Goal: Find contact information: Find contact information

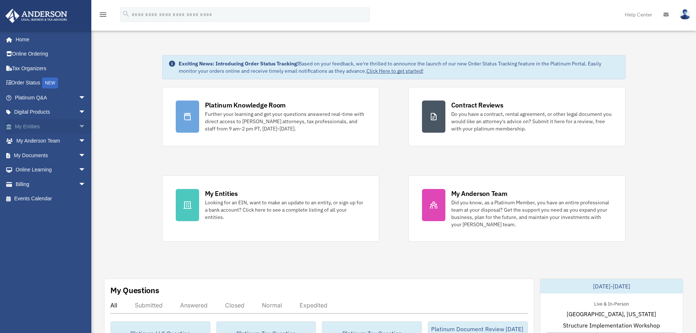
drag, startPoint x: 77, startPoint y: 126, endPoint x: 79, endPoint y: 129, distance: 3.9
click at [79, 126] on span "arrow_drop_down" at bounding box center [86, 126] width 15 height 15
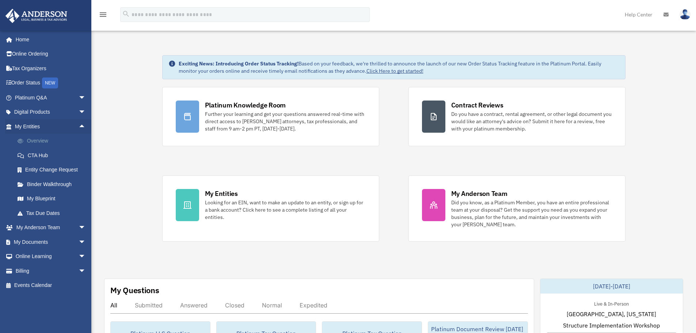
click at [35, 135] on link "Overview" at bounding box center [53, 141] width 87 height 15
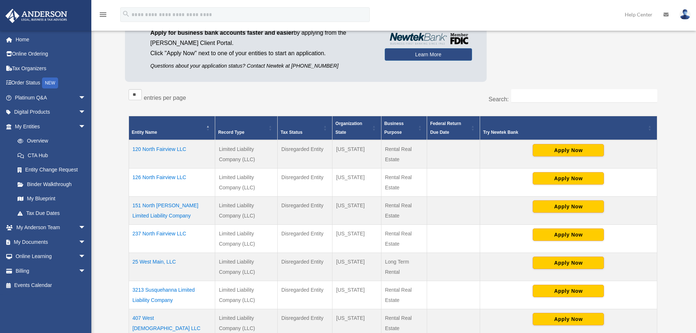
scroll to position [110, 0]
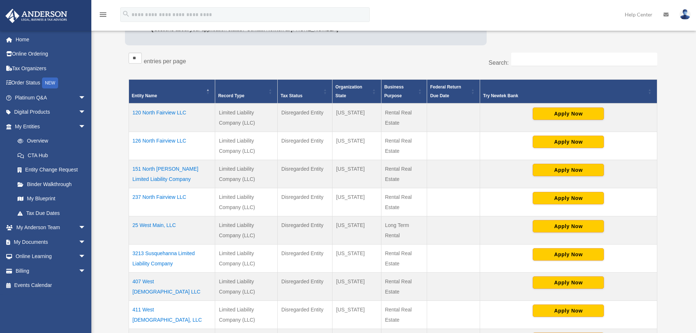
click at [170, 113] on td "120 North Fairview LLC" at bounding box center [172, 117] width 87 height 28
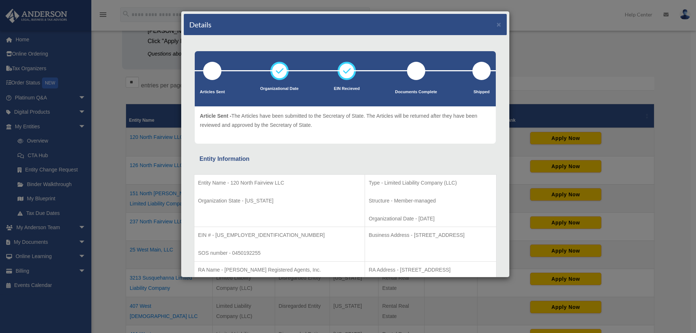
scroll to position [73, 0]
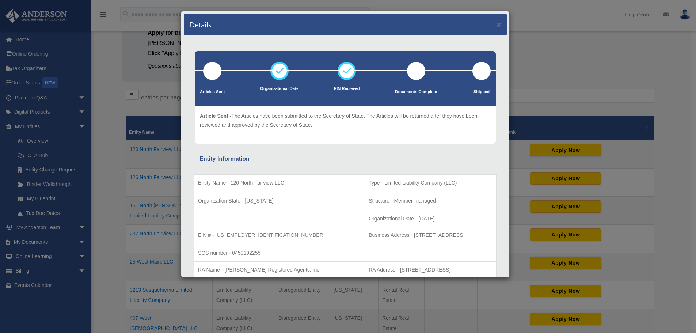
click at [556, 52] on div "Details × Articles Sent Organizational Date" at bounding box center [348, 166] width 696 height 333
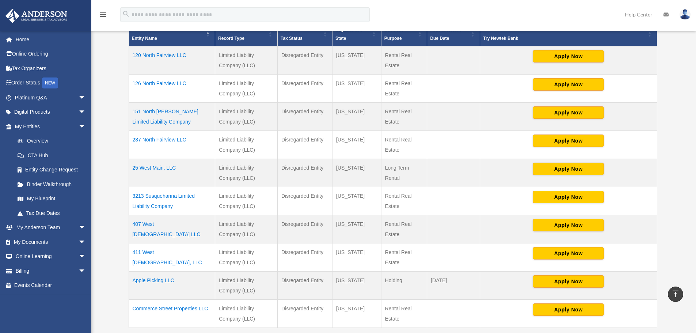
scroll to position [183, 0]
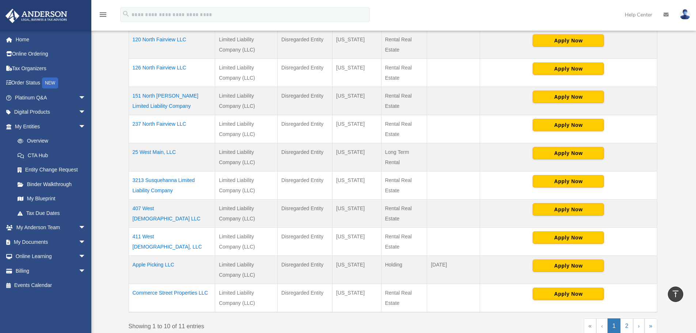
click at [152, 267] on td "Apple Picking LLC" at bounding box center [172, 270] width 87 height 28
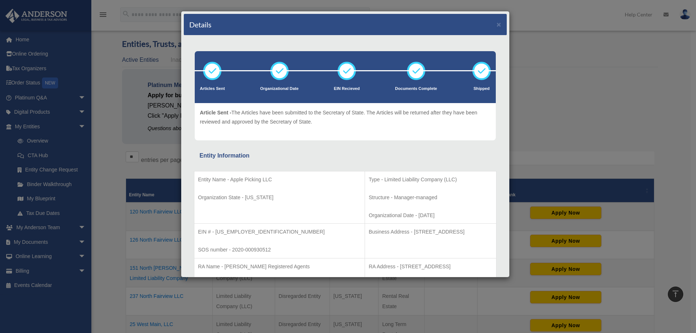
scroll to position [0, 0]
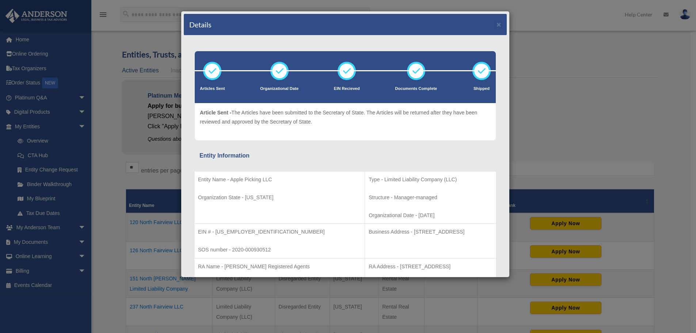
click at [581, 26] on div "Details × Articles Sent Organizational Date" at bounding box center [348, 166] width 696 height 333
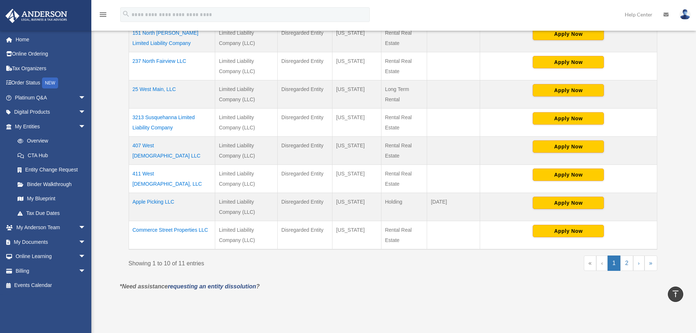
scroll to position [256, 0]
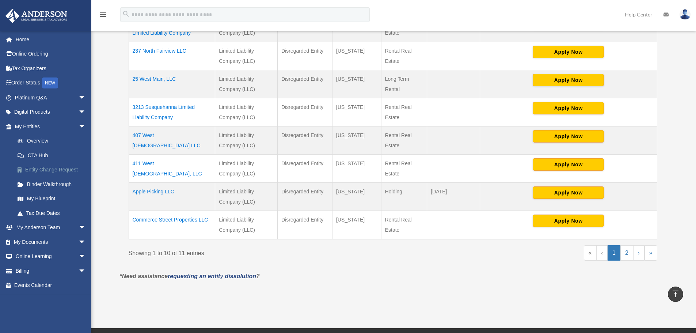
click at [53, 169] on link "Entity Change Request" at bounding box center [53, 170] width 87 height 15
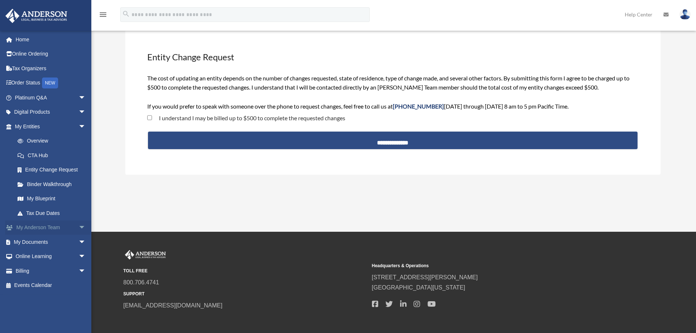
click at [79, 225] on span "arrow_drop_down" at bounding box center [86, 227] width 15 height 15
click at [36, 242] on link "My Anderson Team" at bounding box center [53, 242] width 87 height 15
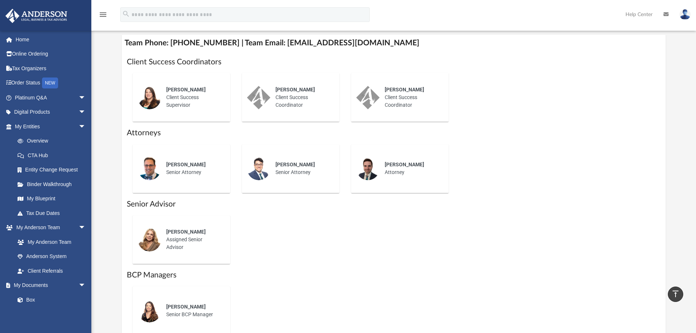
scroll to position [256, 0]
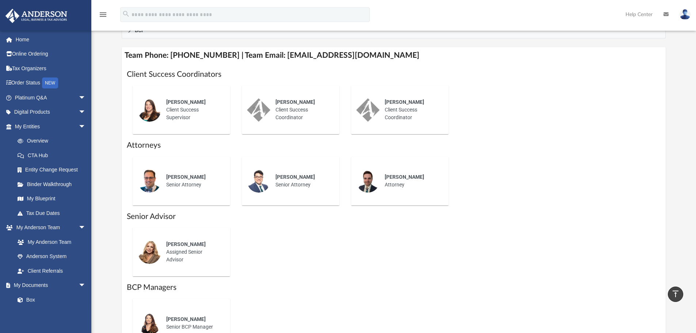
click at [153, 251] on img at bounding box center [149, 251] width 23 height 23
click at [175, 259] on div "Serena Cervantes Assigned Senior Advisor" at bounding box center [193, 251] width 64 height 33
drag, startPoint x: 179, startPoint y: 250, endPoint x: 182, endPoint y: 246, distance: 5.0
click at [179, 250] on div "Serena Cervantes Assigned Senior Advisor" at bounding box center [193, 251] width 64 height 33
click at [182, 243] on span "Serena Cervantes" at bounding box center [185, 244] width 39 height 6
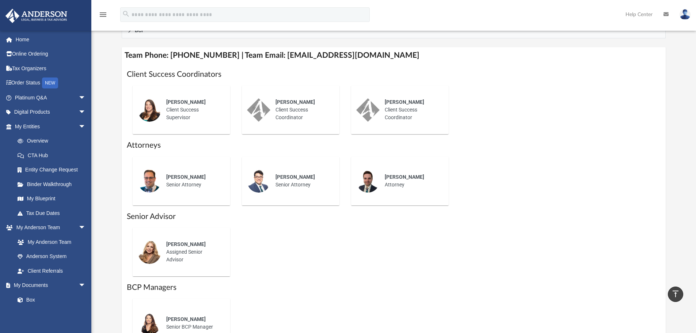
drag, startPoint x: 138, startPoint y: 218, endPoint x: 178, endPoint y: 235, distance: 43.8
click at [138, 218] on h1 "Senior Advisor" at bounding box center [394, 216] width 534 height 11
drag, startPoint x: 281, startPoint y: 102, endPoint x: 290, endPoint y: 103, distance: 9.6
click at [281, 102] on span "Eric Weathersbee" at bounding box center [294, 102] width 39 height 6
click at [418, 119] on div "Travis Longworth Client Success Coordinator" at bounding box center [412, 109] width 64 height 33
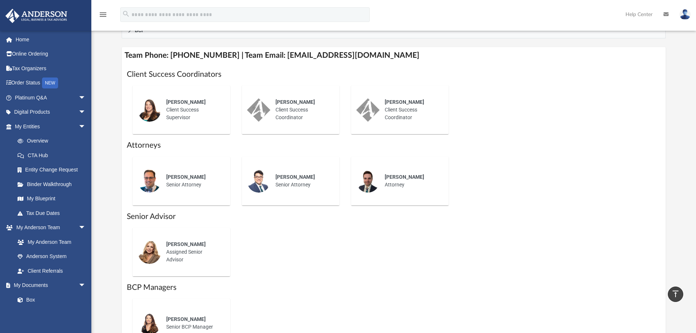
drag, startPoint x: 212, startPoint y: 111, endPoint x: 215, endPoint y: 109, distance: 4.3
click at [213, 110] on div "Alisha Basom Client Success Supervisor" at bounding box center [193, 109] width 64 height 33
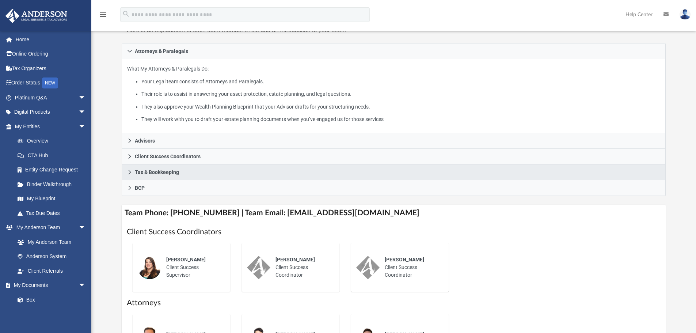
scroll to position [110, 0]
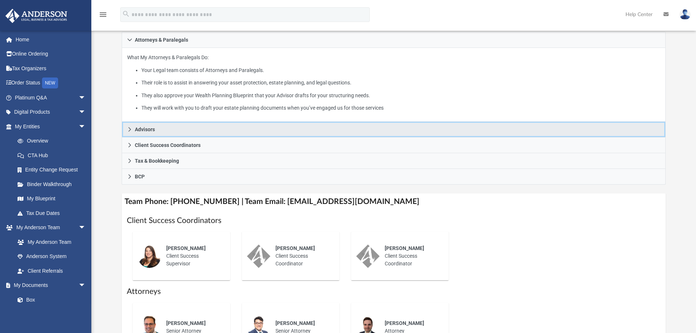
click at [127, 130] on icon at bounding box center [129, 129] width 5 height 5
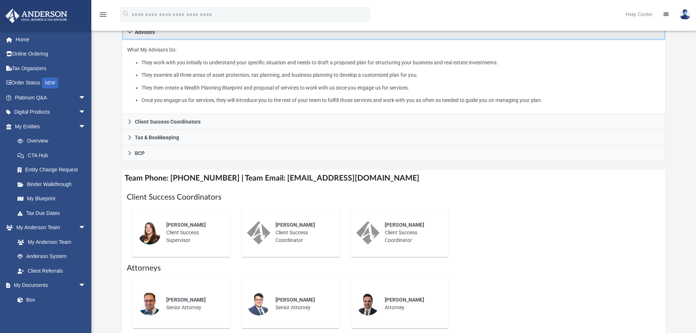
scroll to position [146, 0]
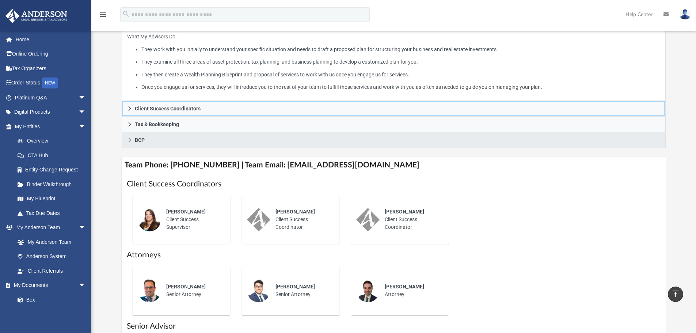
click at [129, 108] on icon at bounding box center [129, 108] width 5 height 5
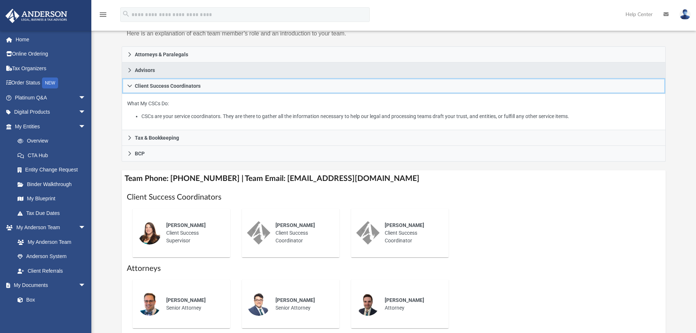
scroll to position [73, 0]
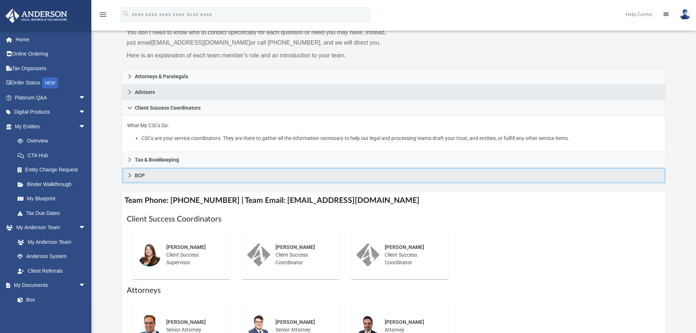
click at [129, 178] on link "BCP" at bounding box center [394, 176] width 544 height 16
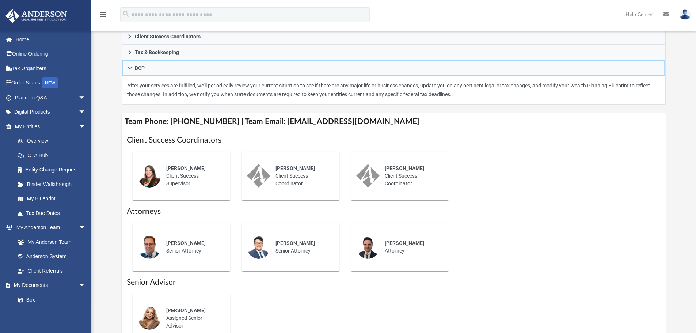
scroll to position [146, 0]
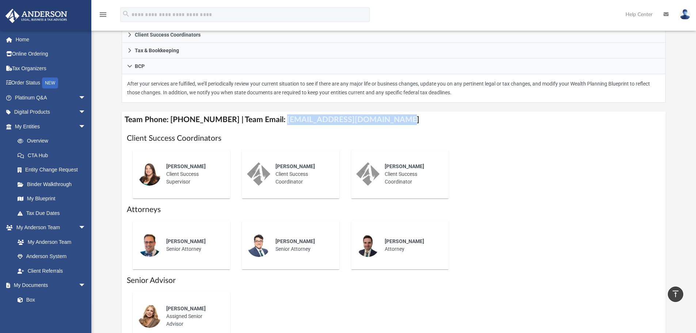
drag, startPoint x: 271, startPoint y: 120, endPoint x: 385, endPoint y: 122, distance: 113.6
click at [385, 122] on h4 "Team Phone: (725) 201-7544 | Team Email: myteam@andersonadvisors.com" at bounding box center [394, 119] width 544 height 16
drag, startPoint x: 467, startPoint y: 133, endPoint x: 469, endPoint y: 136, distance: 3.9
click at [467, 133] on h1 "Client Success Coordinators" at bounding box center [394, 138] width 534 height 11
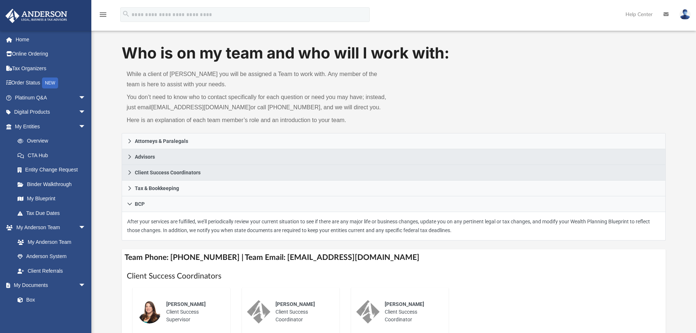
scroll to position [0, 0]
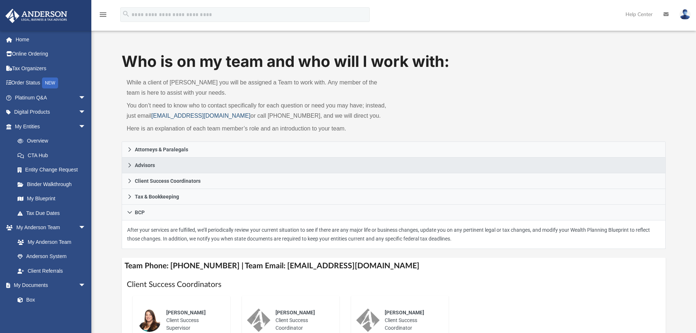
click at [183, 117] on link "myteam@andersonadvisors.com" at bounding box center [200, 116] width 99 height 6
click at [183, 115] on link "myteam@andersonadvisors.com" at bounding box center [200, 116] width 99 height 6
click at [682, 18] on img at bounding box center [684, 14] width 11 height 11
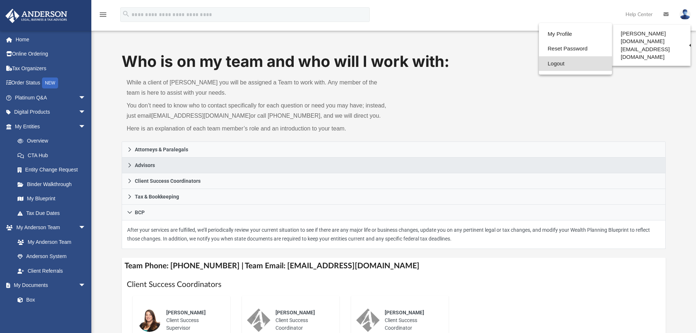
click at [543, 63] on link "Logout" at bounding box center [575, 63] width 73 height 15
